Goal: Obtain resource: Obtain resource

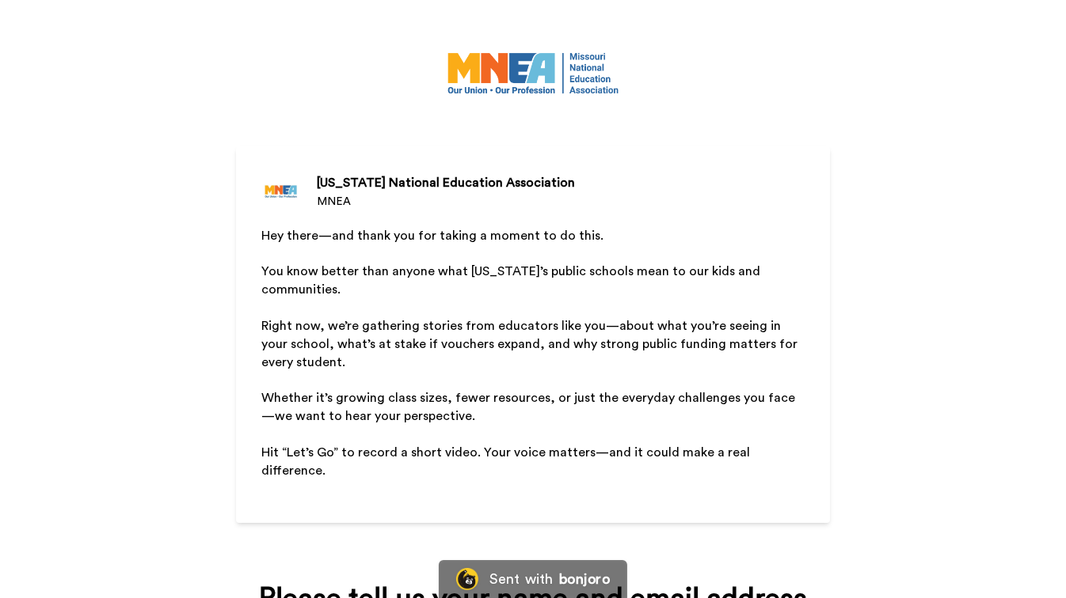
scroll to position [217, 0]
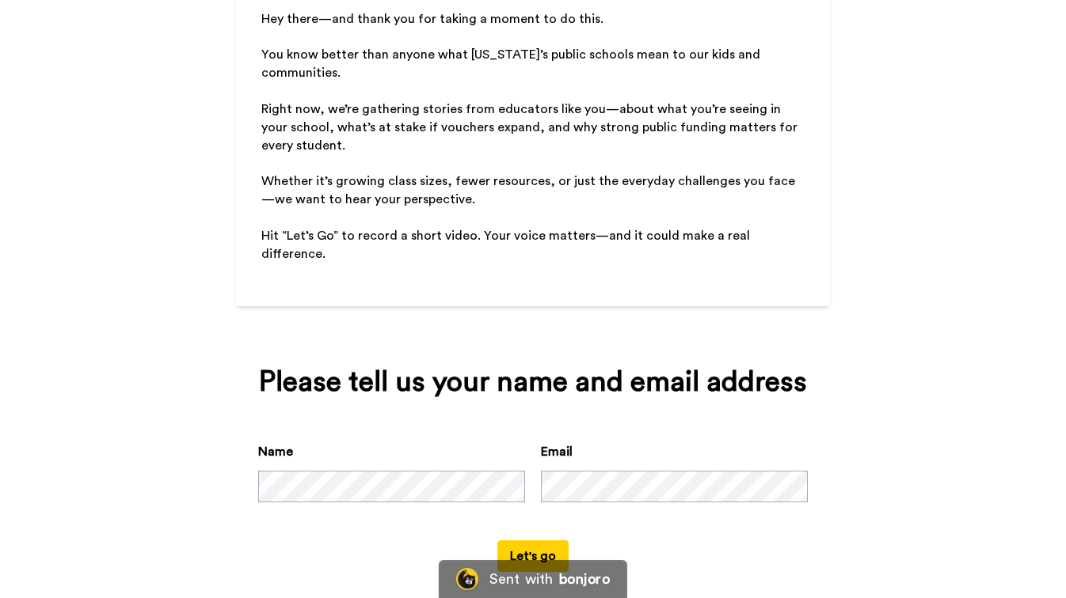
click at [507, 543] on button "Let's go" at bounding box center [532, 557] width 71 height 32
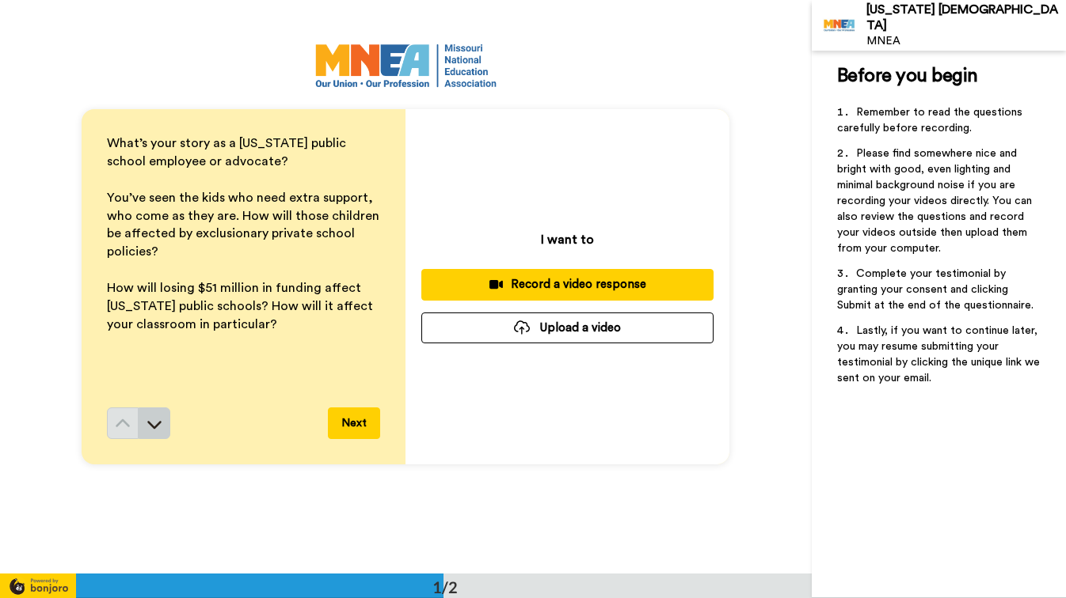
click at [140, 428] on button at bounding box center [155, 424] width 32 height 32
click at [358, 420] on button "Next" at bounding box center [354, 424] width 52 height 32
